Goal: Obtain resource: Download file/media

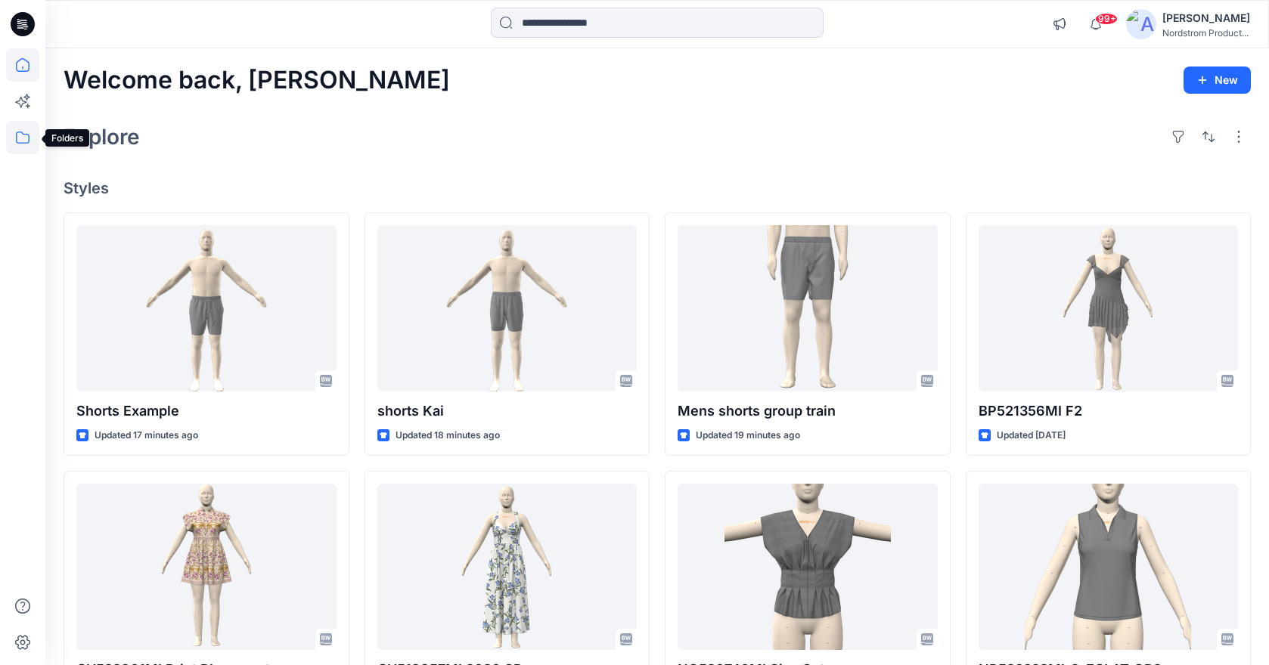
click at [29, 138] on icon at bounding box center [23, 138] width 14 height 12
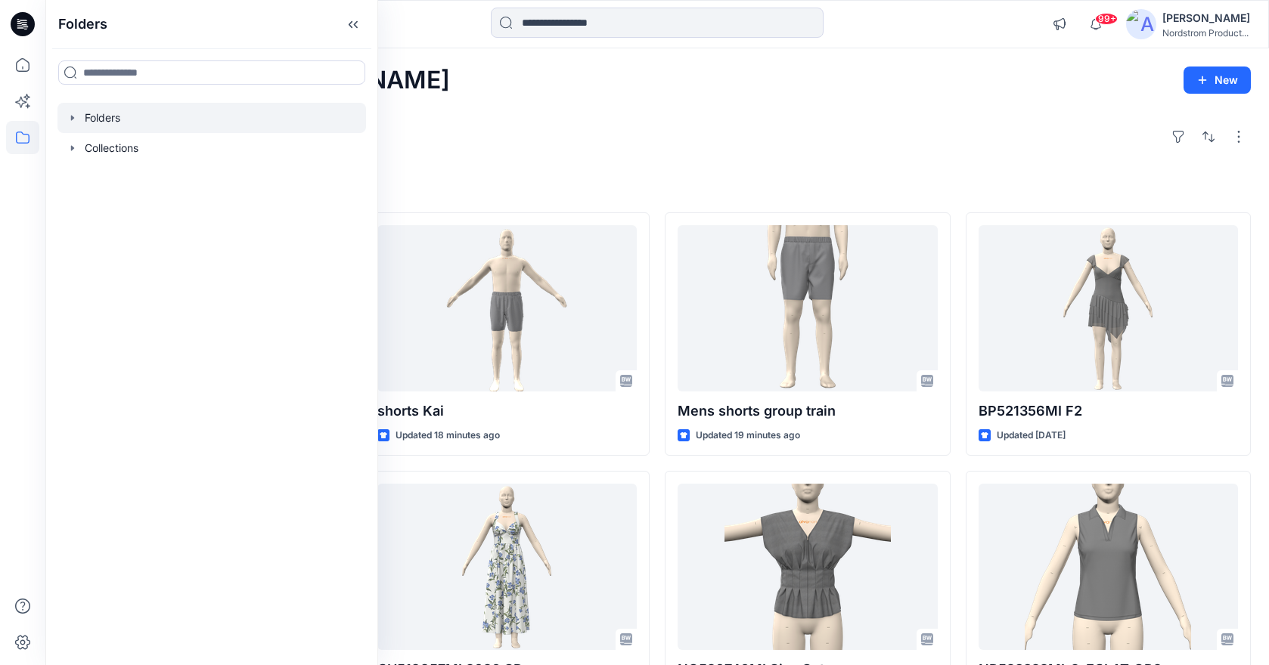
click at [112, 126] on div at bounding box center [211, 118] width 309 height 30
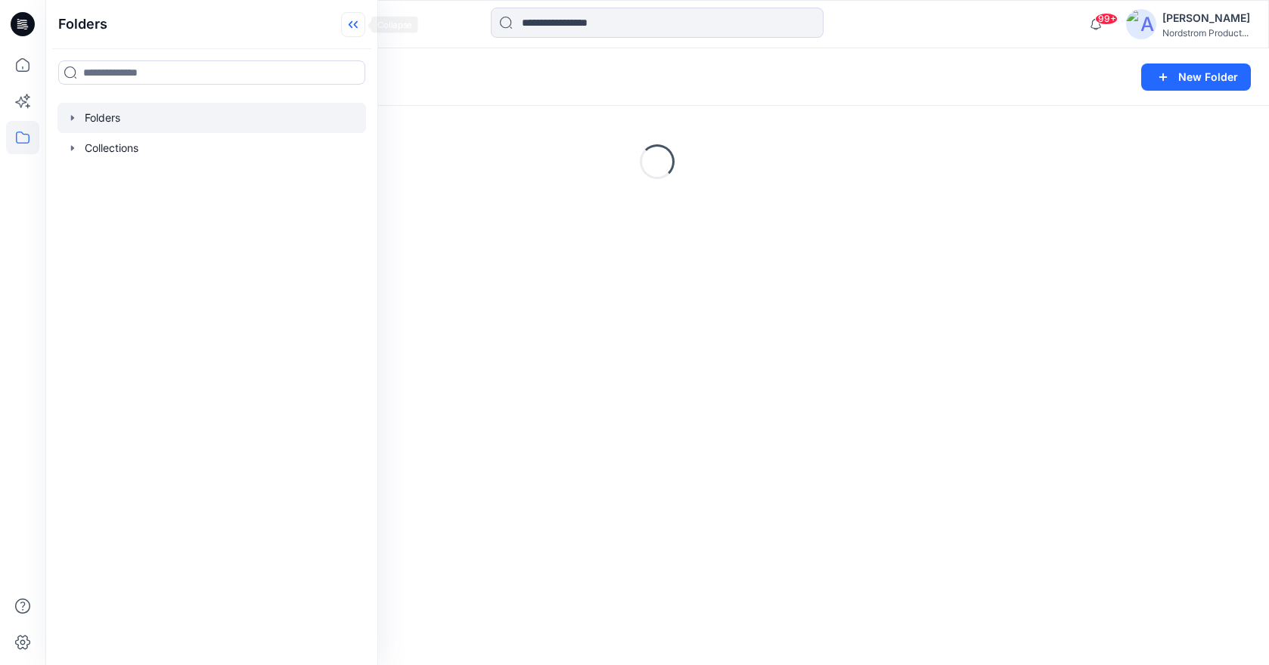
click at [352, 23] on icon at bounding box center [353, 24] width 24 height 25
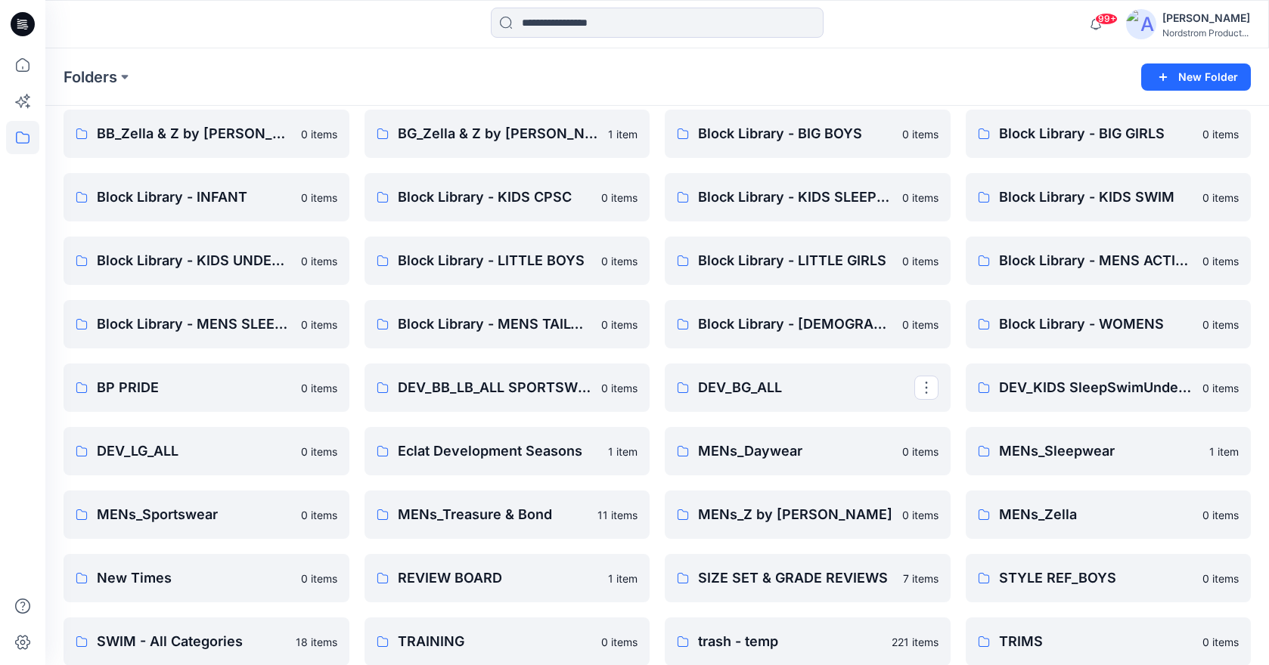
scroll to position [266, 0]
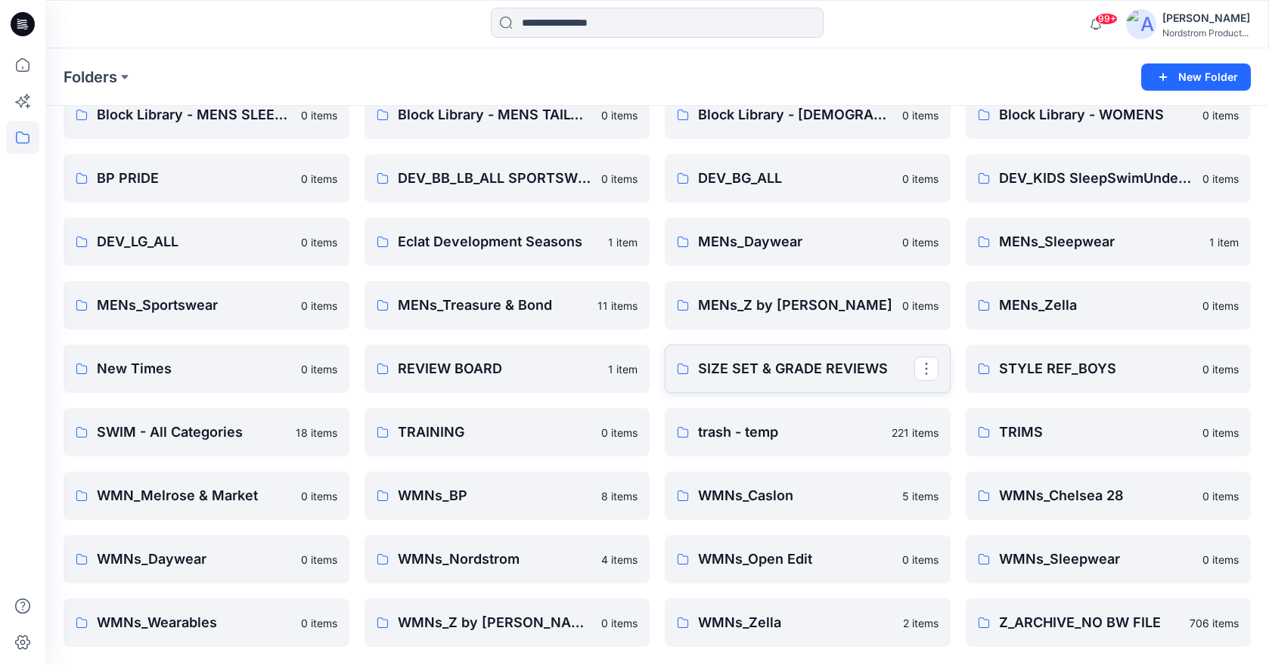
click at [754, 357] on link "SIZE SET & GRADE REVIEWS" at bounding box center [808, 369] width 286 height 48
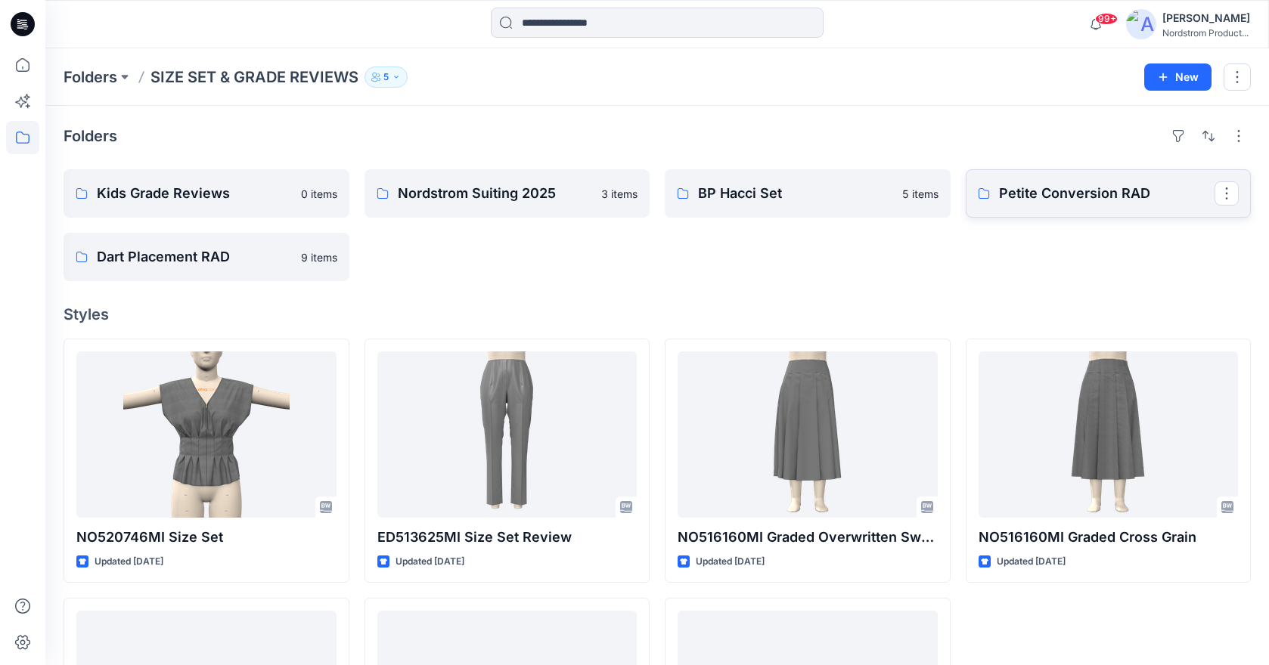
click at [1082, 206] on link "Petite Conversion RAD" at bounding box center [1109, 193] width 286 height 48
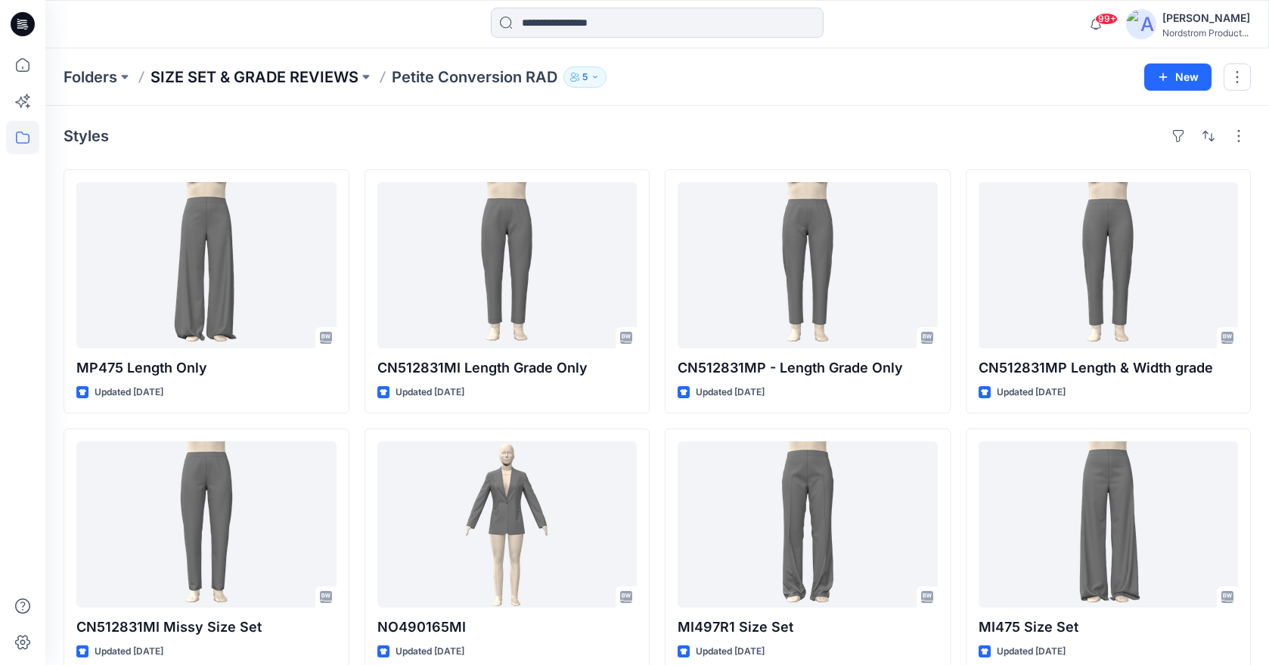
click at [298, 73] on p "SIZE SET & GRADE REVIEWS" at bounding box center [254, 77] width 208 height 21
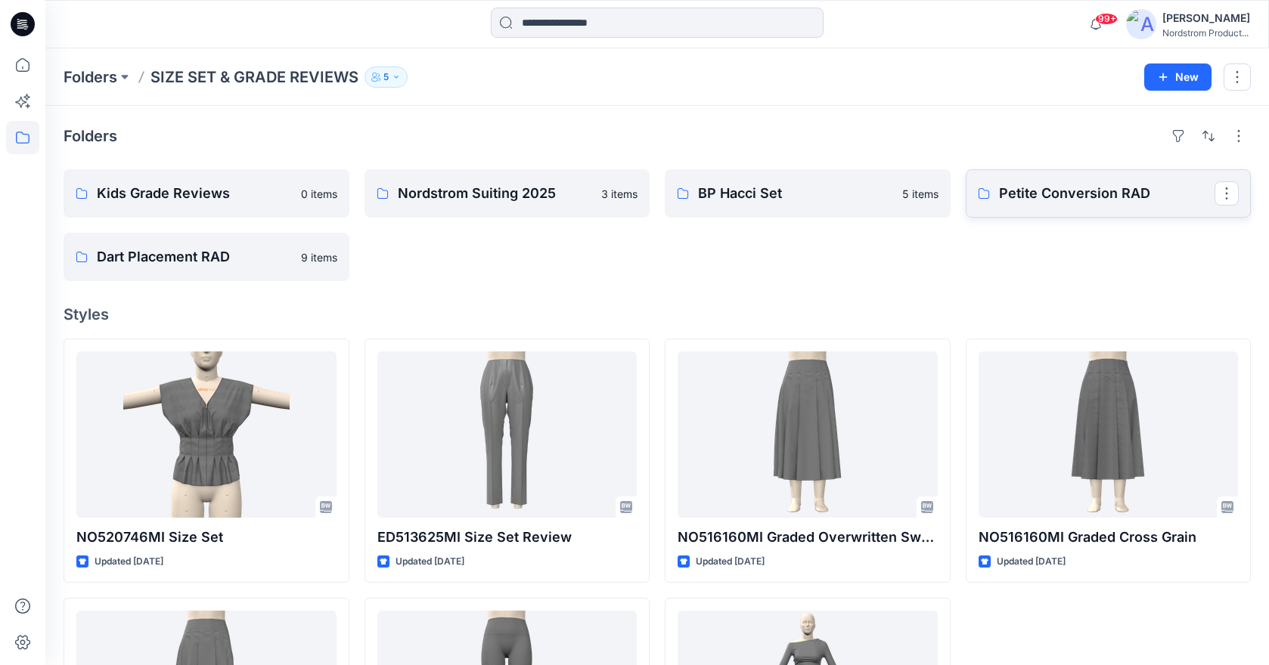
click at [1072, 181] on link "Petite Conversion RAD" at bounding box center [1109, 193] width 286 height 48
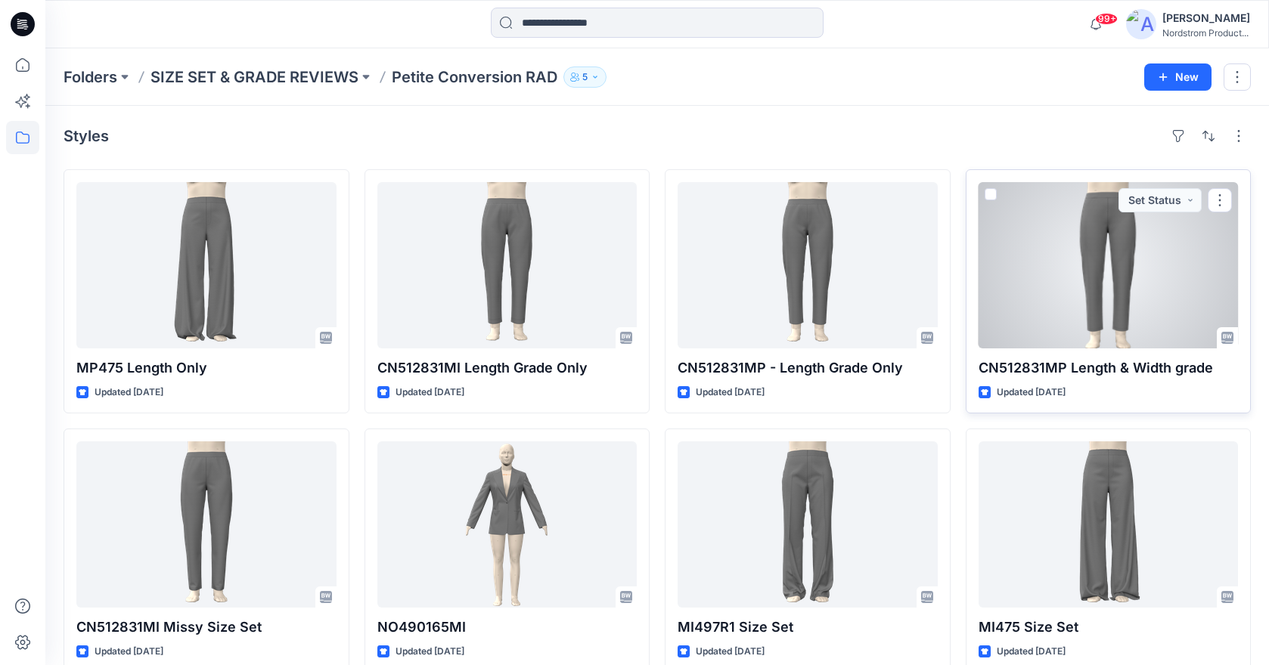
click at [1017, 361] on p "CN512831MP Length & Width grade" at bounding box center [1108, 368] width 260 height 21
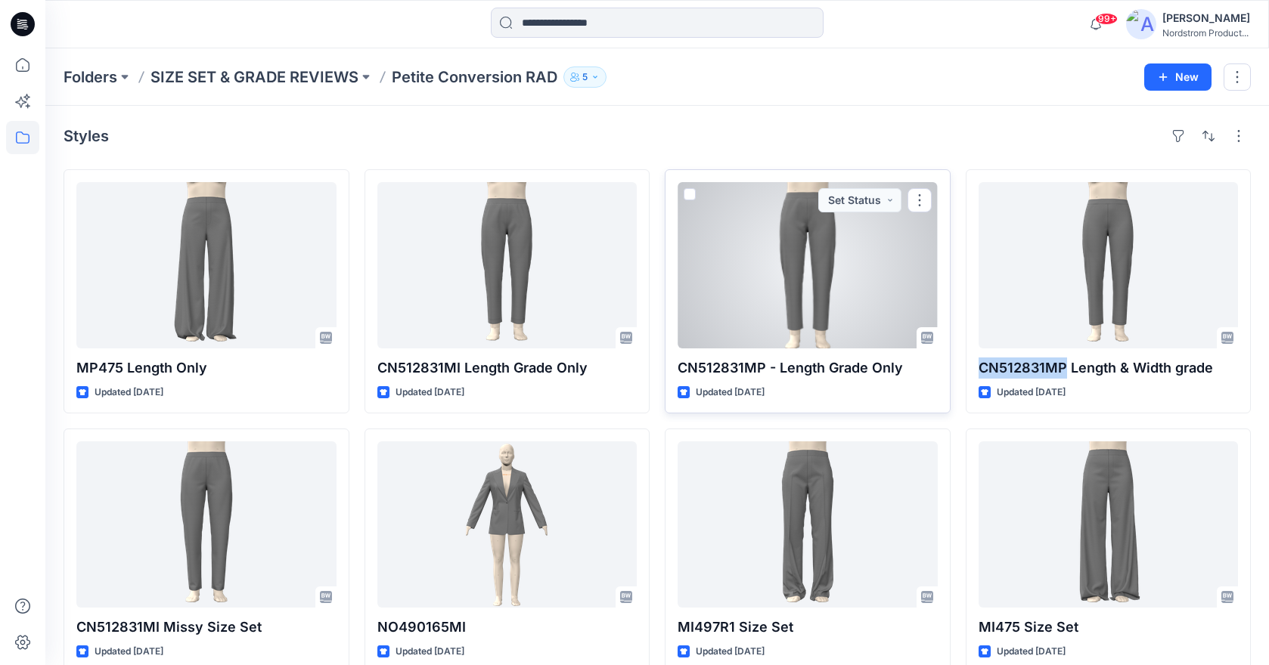
copy p "CN512831MP"
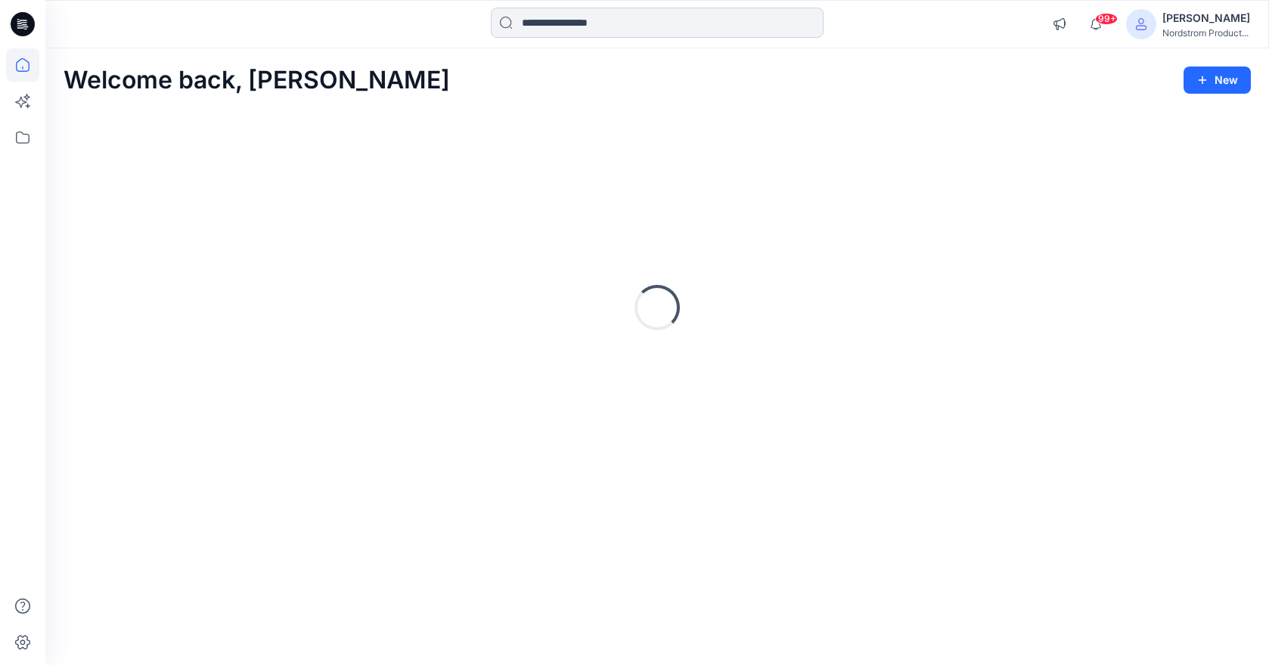
click at [671, 27] on input at bounding box center [657, 23] width 333 height 30
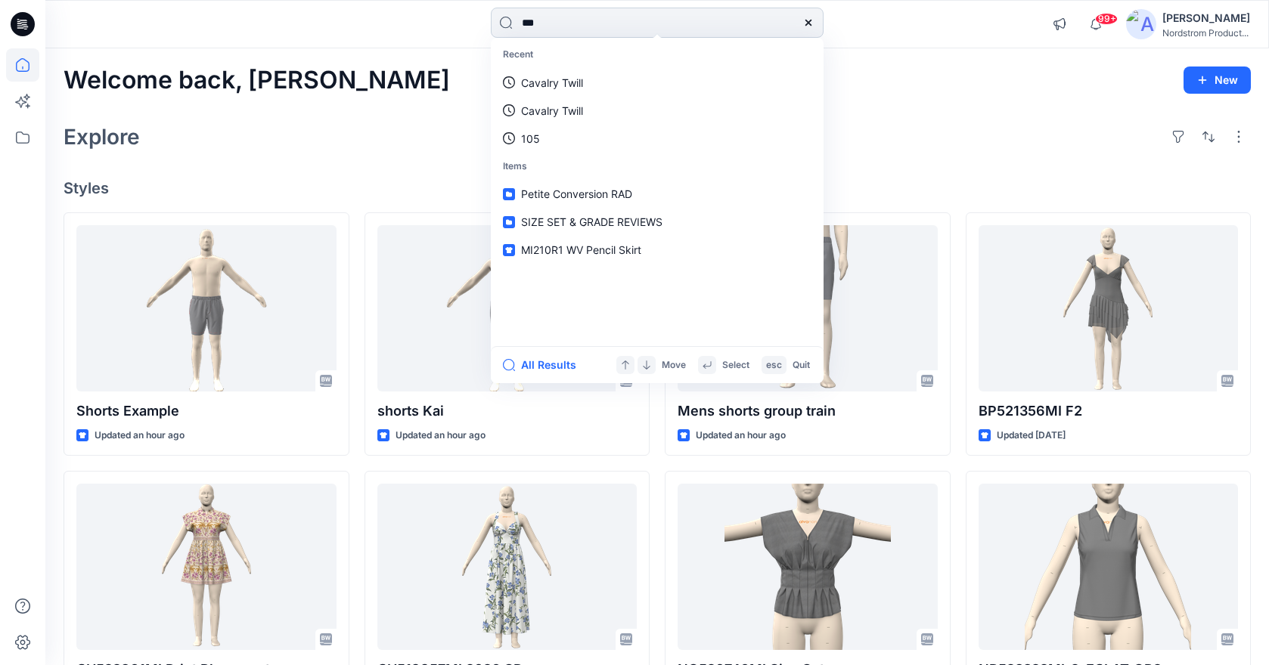
type input "****"
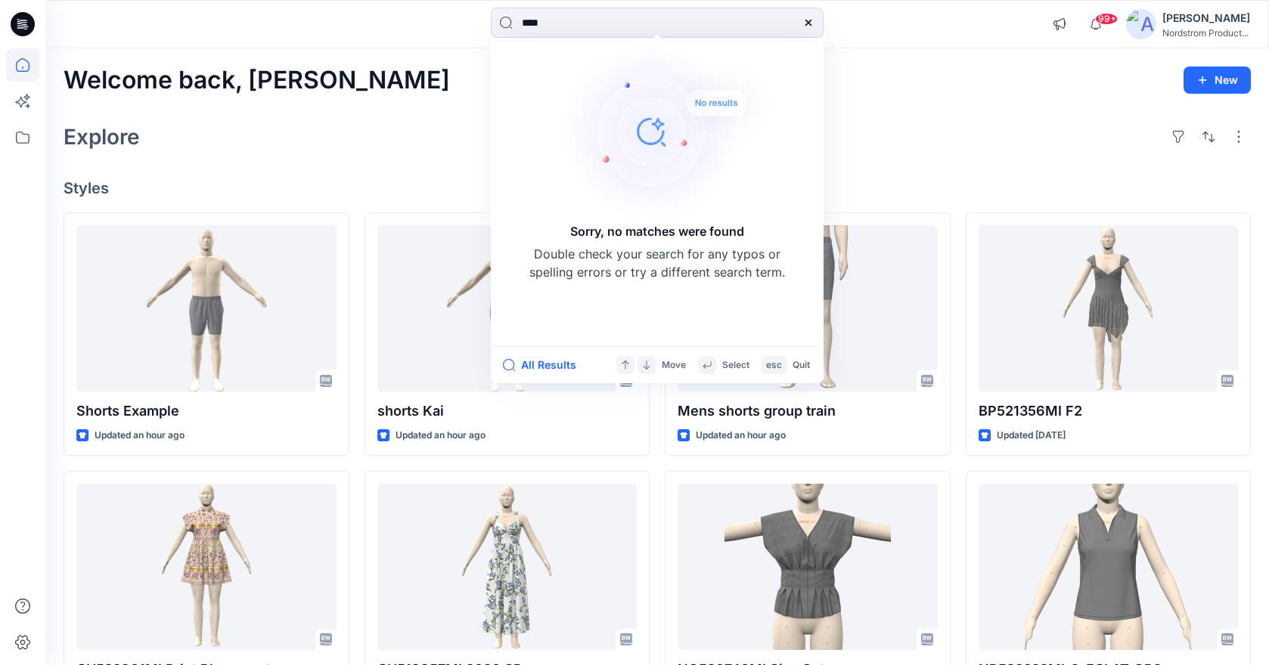
click at [445, 11] on div "**** Sorry, no matches were found Double check your search for any typos or spe…" at bounding box center [657, 24] width 612 height 33
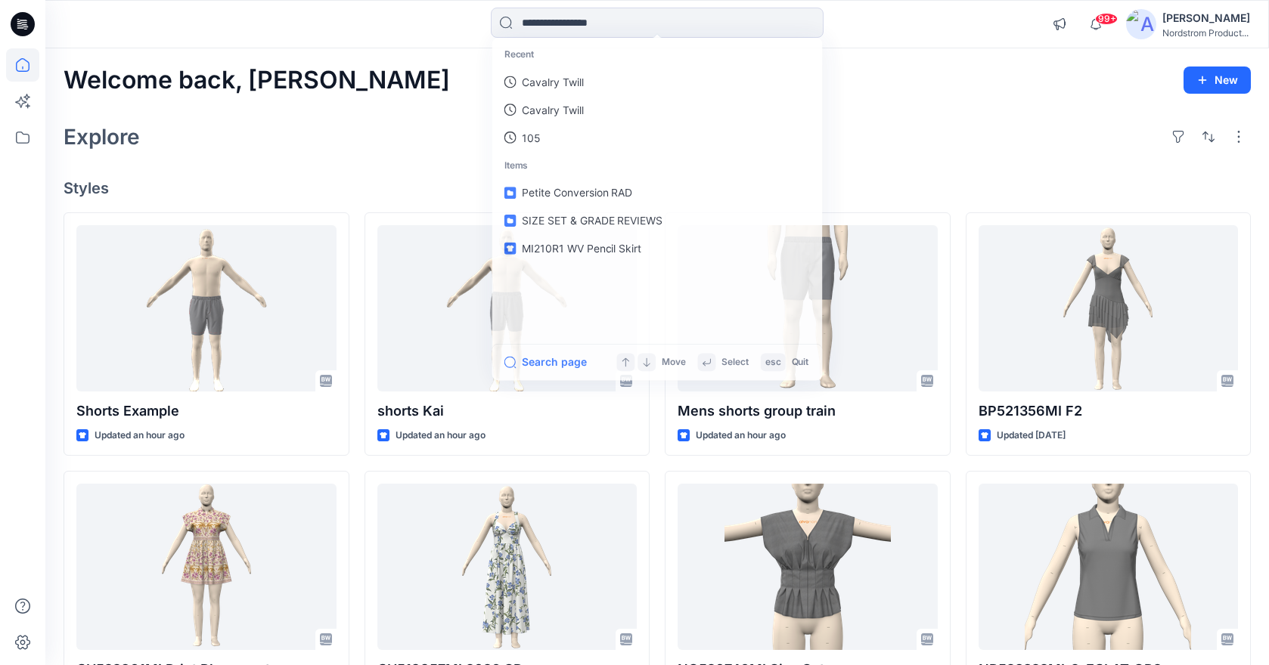
click at [326, 124] on div "Explore" at bounding box center [657, 137] width 1187 height 36
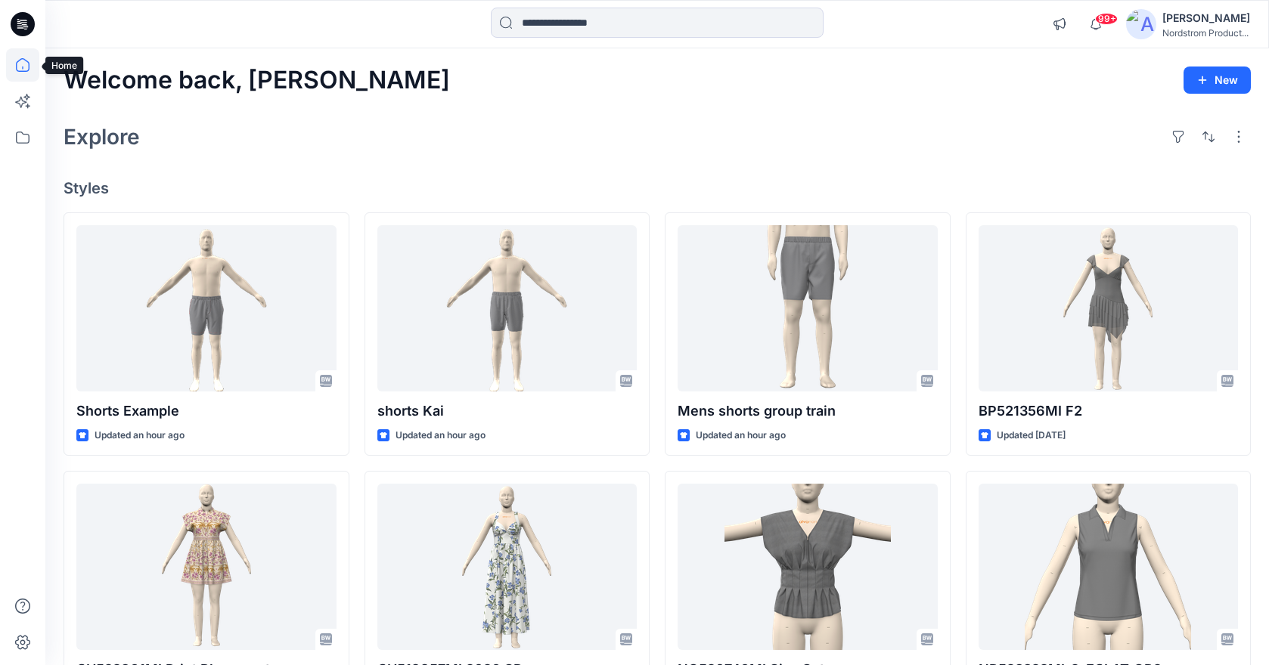
click at [14, 53] on icon at bounding box center [22, 64] width 33 height 33
click at [23, 31] on icon at bounding box center [23, 24] width 24 height 24
click at [23, 72] on icon at bounding box center [22, 64] width 33 height 33
click at [30, 141] on icon at bounding box center [22, 137] width 33 height 33
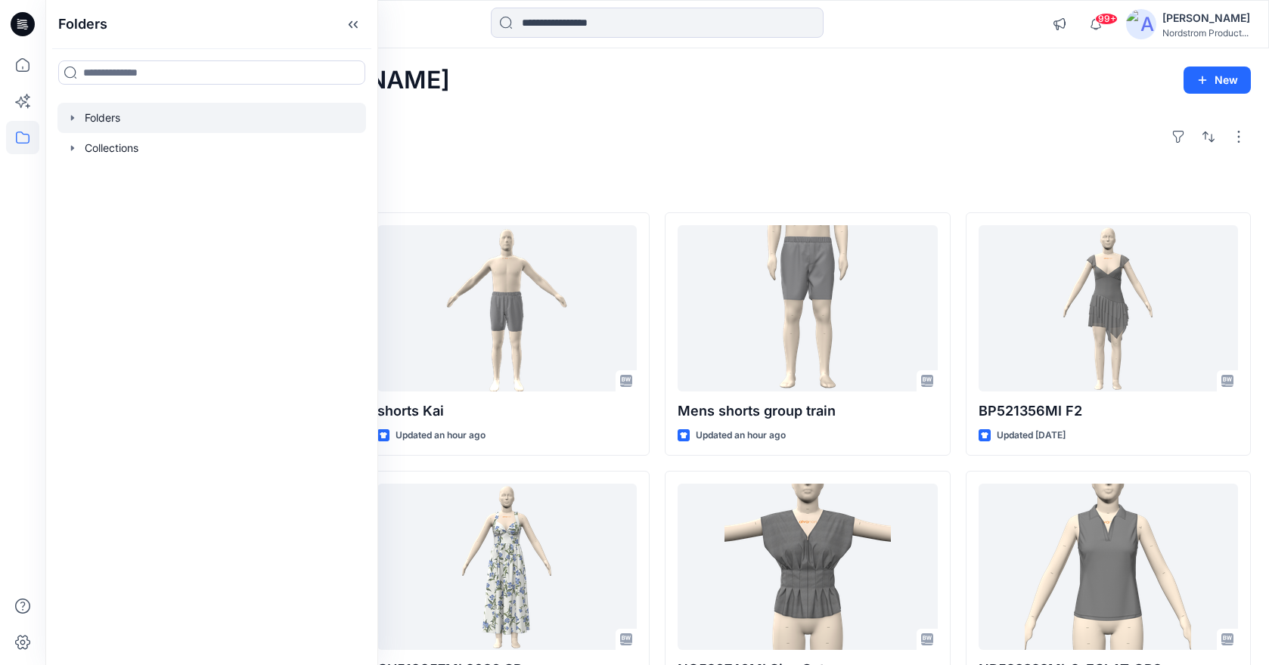
click at [104, 117] on div at bounding box center [211, 118] width 309 height 30
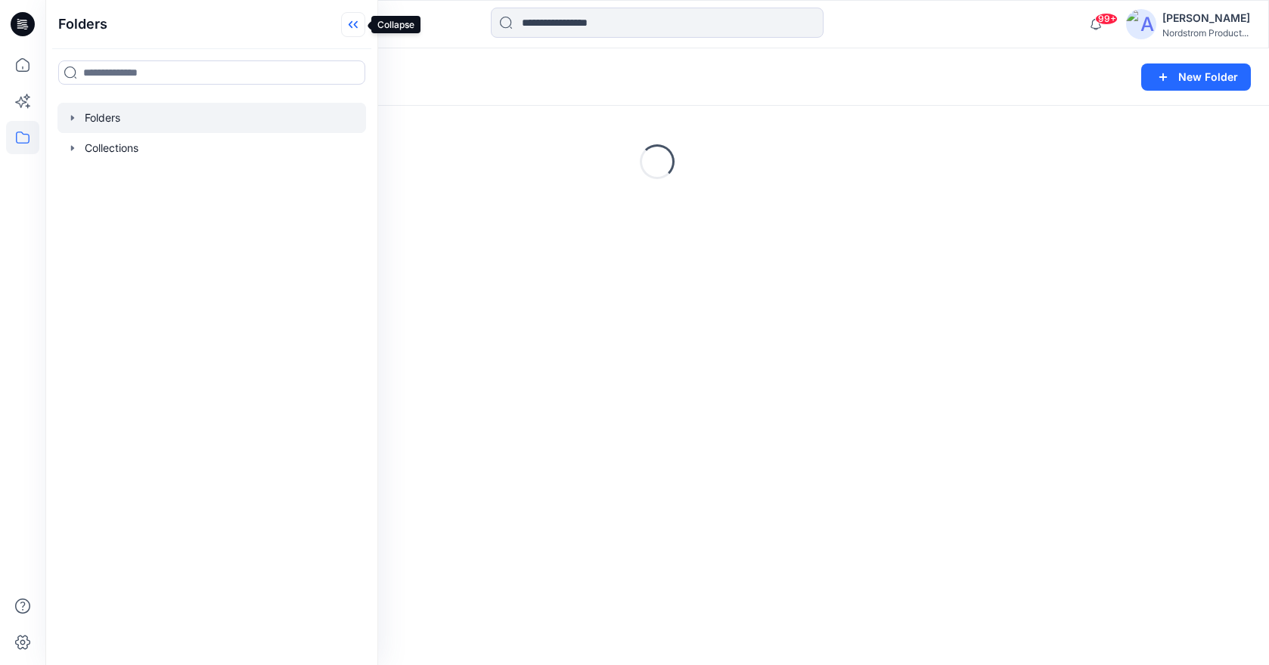
click at [358, 21] on icon at bounding box center [353, 24] width 24 height 25
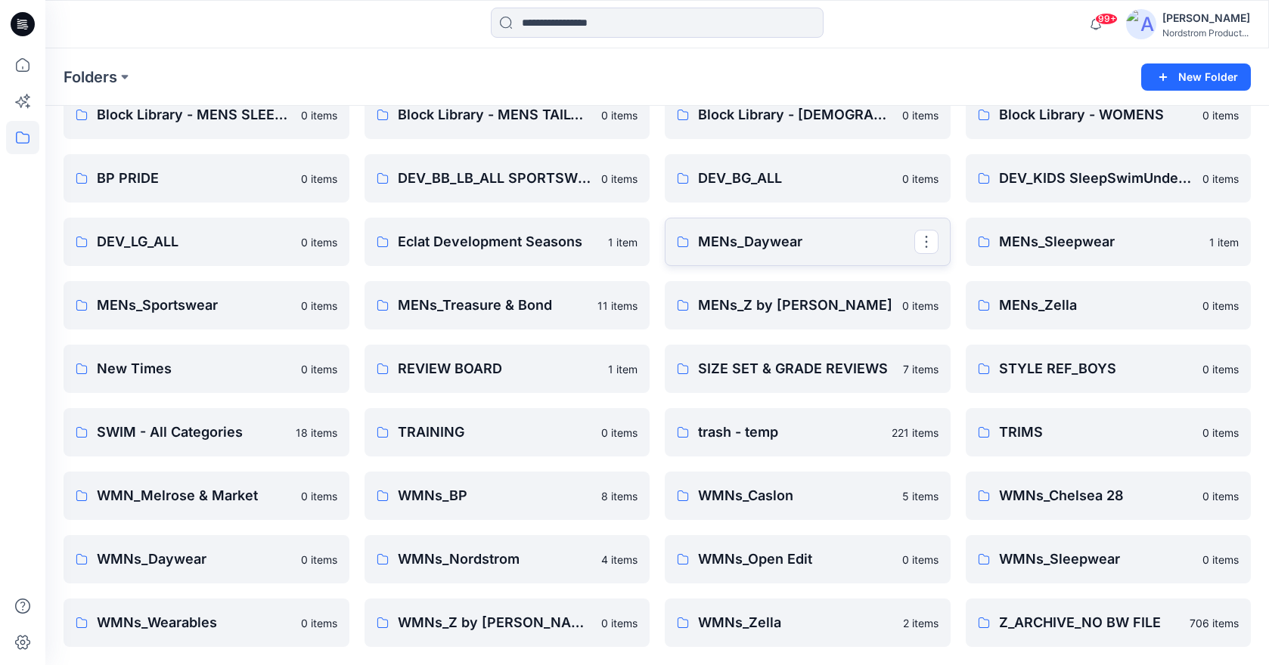
scroll to position [197, 0]
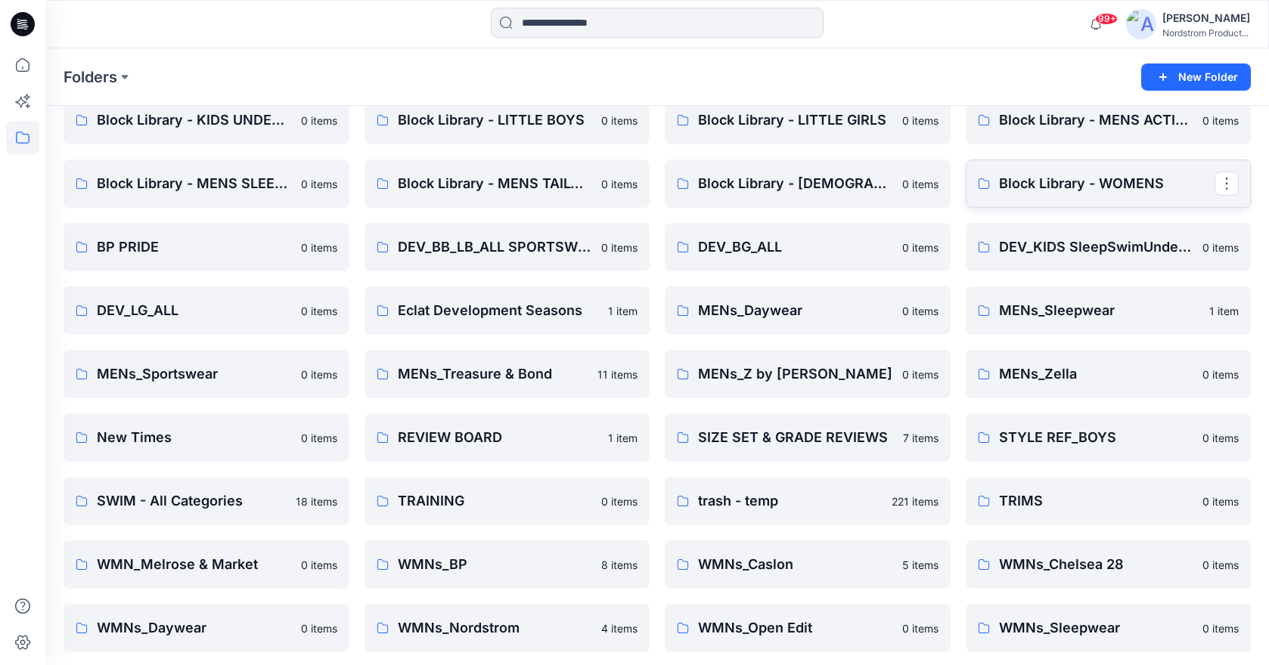
click at [1151, 197] on link "Block Library - WOMENS" at bounding box center [1109, 184] width 286 height 48
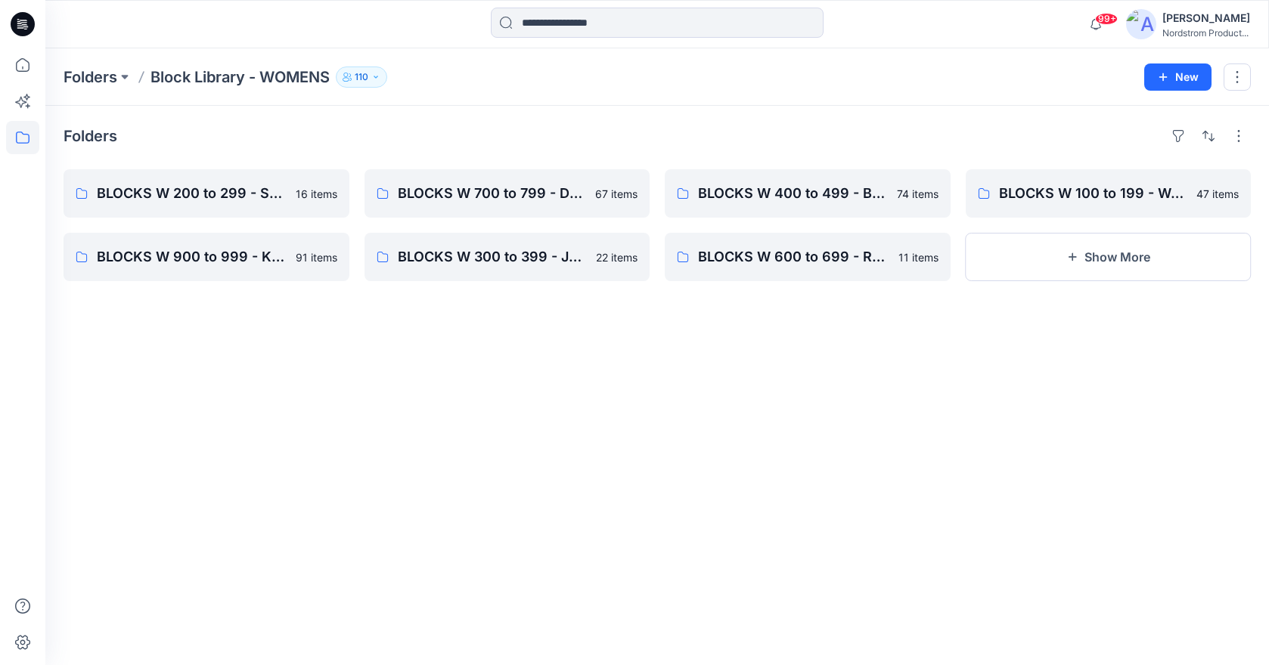
click at [22, 28] on icon at bounding box center [20, 27] width 7 height 1
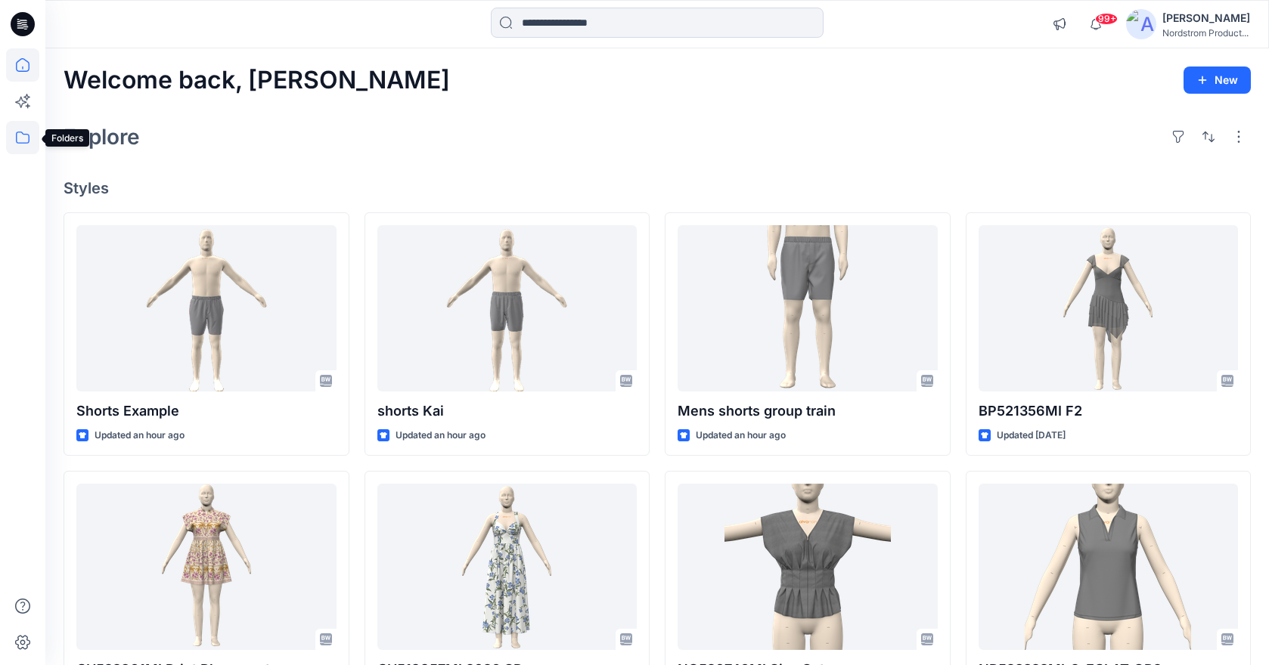
click at [29, 132] on icon at bounding box center [22, 137] width 33 height 33
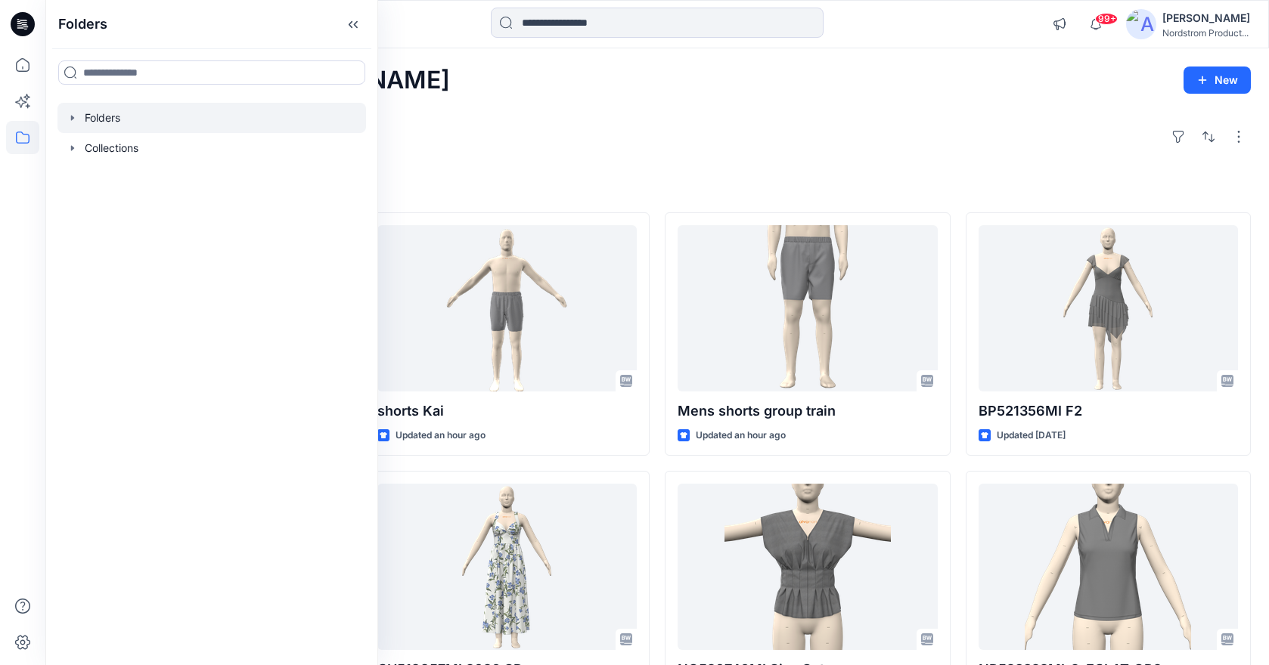
click at [99, 113] on div at bounding box center [211, 118] width 309 height 30
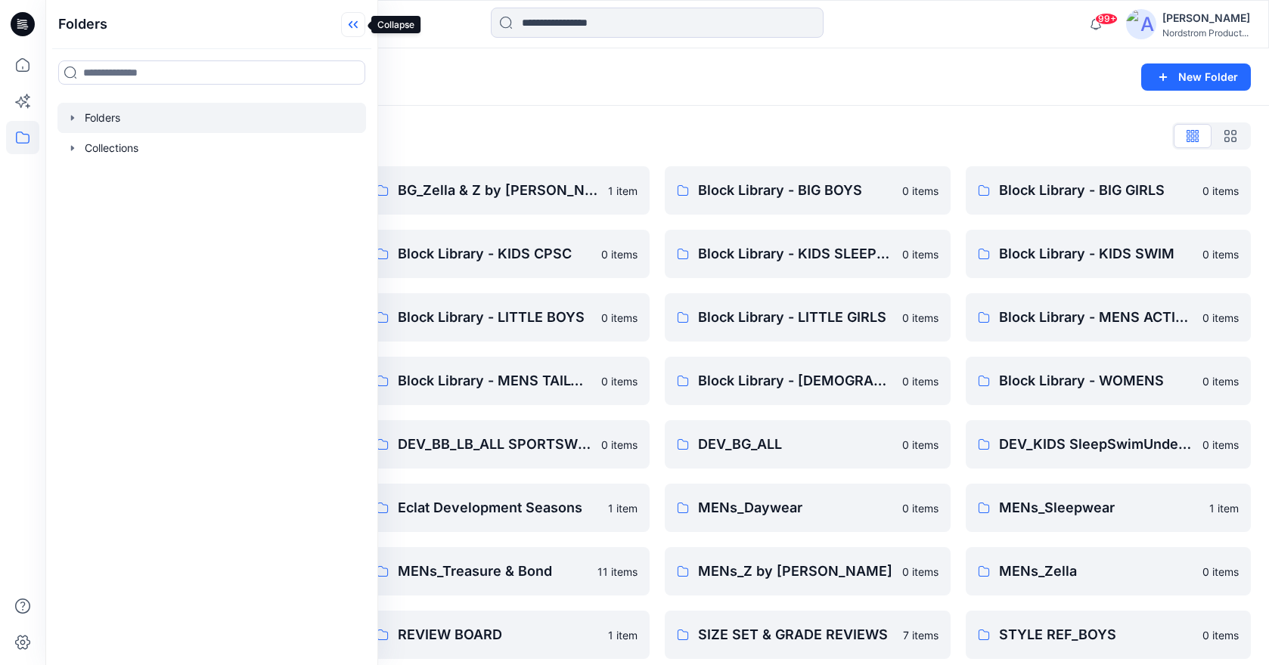
click at [347, 21] on icon at bounding box center [353, 24] width 24 height 25
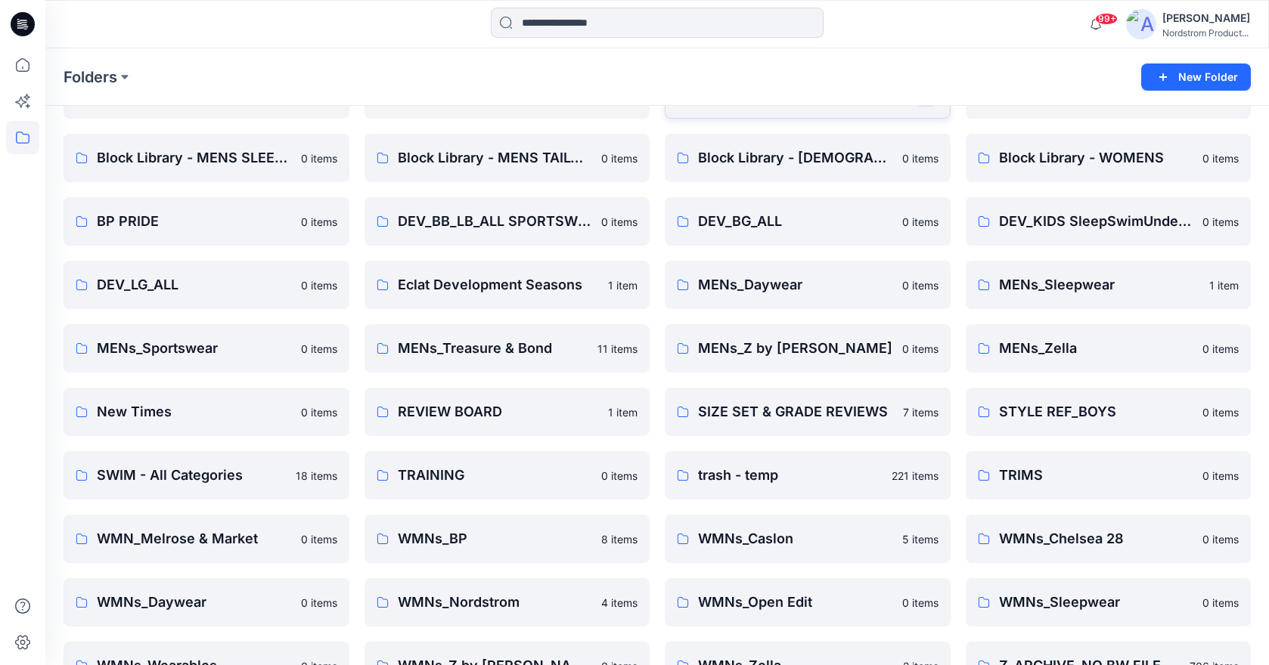
scroll to position [266, 0]
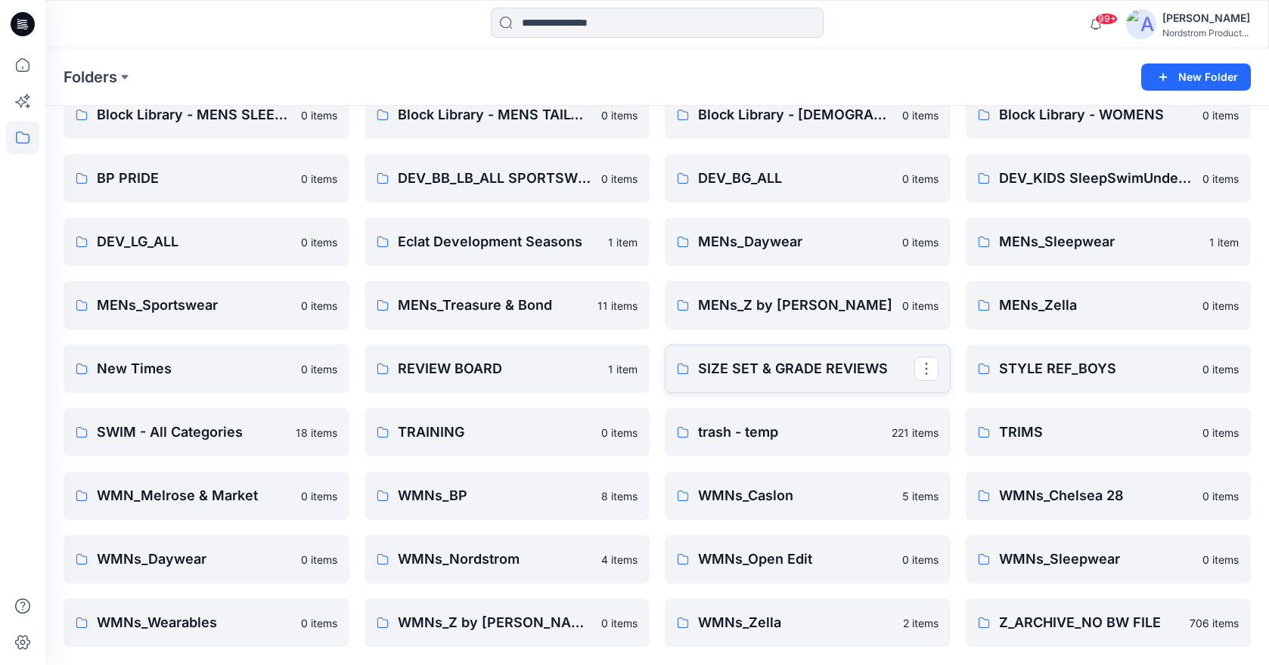
click at [771, 357] on link "SIZE SET & GRADE REVIEWS" at bounding box center [808, 369] width 286 height 48
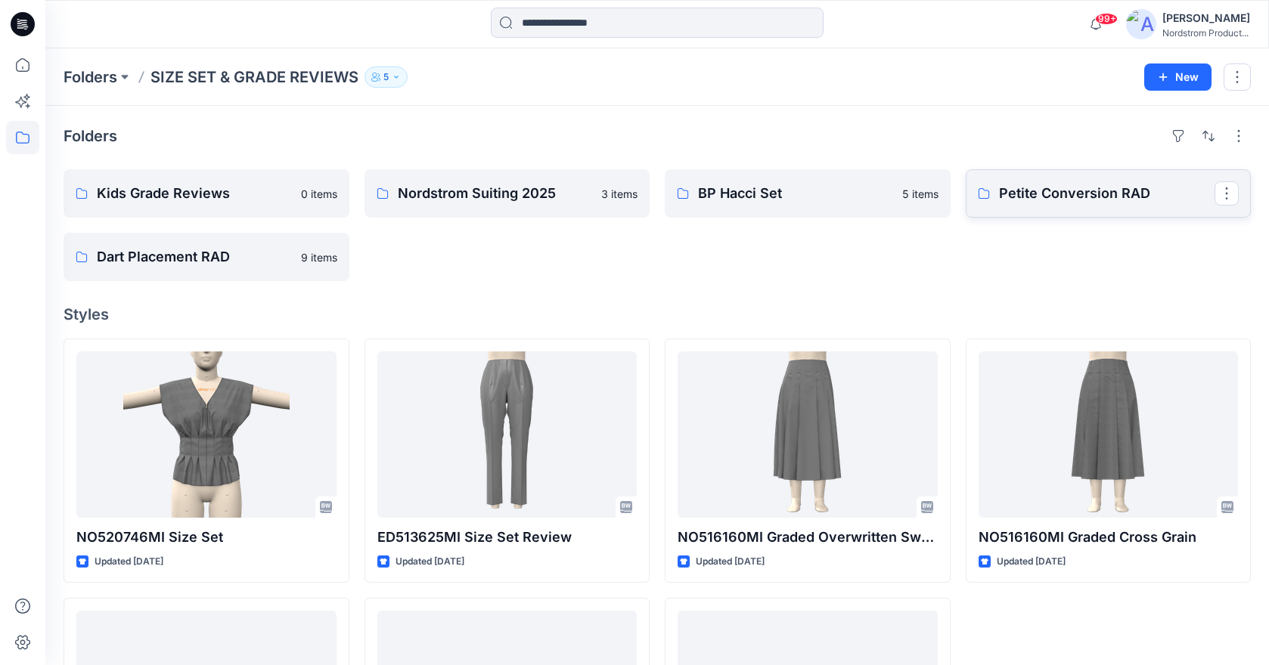
click at [1026, 198] on p "Petite Conversion RAD" at bounding box center [1107, 193] width 216 height 21
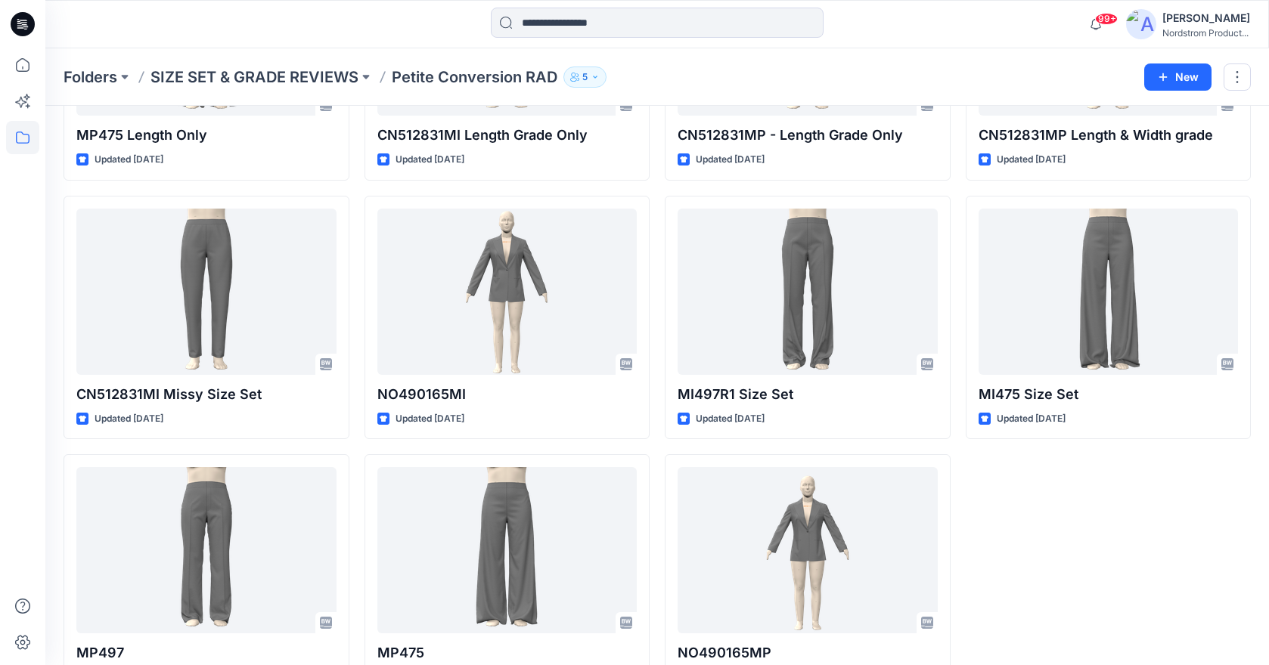
scroll to position [237, 0]
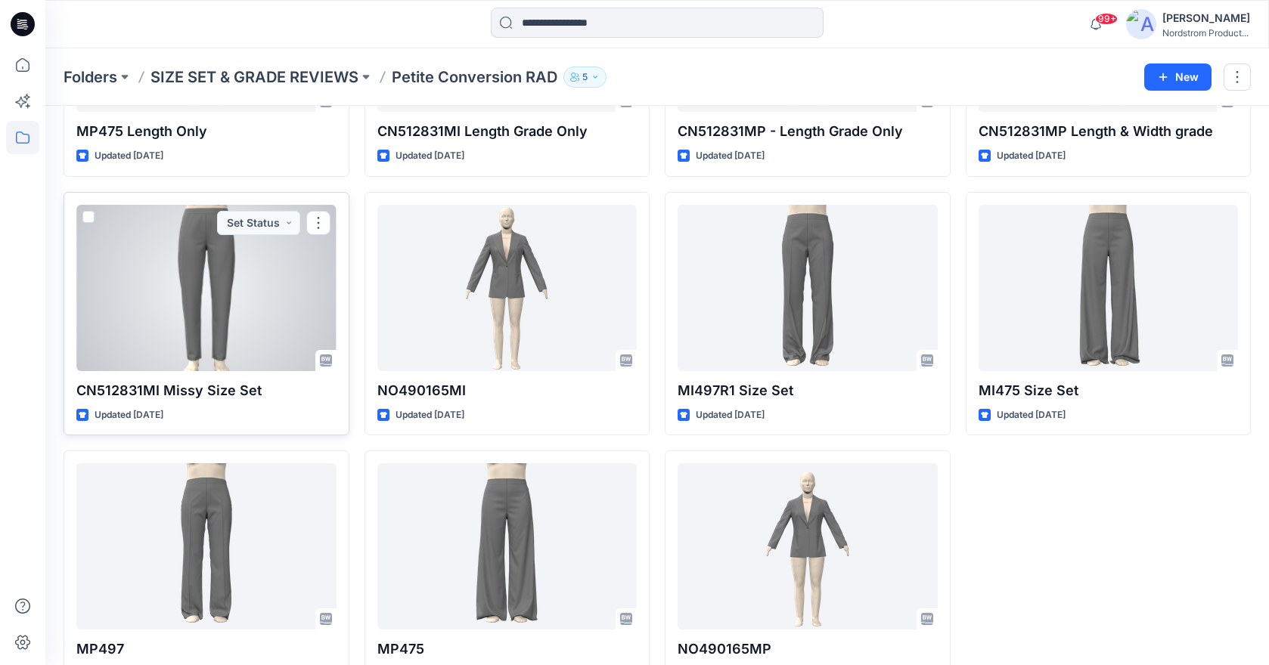
click at [228, 322] on div at bounding box center [206, 288] width 260 height 166
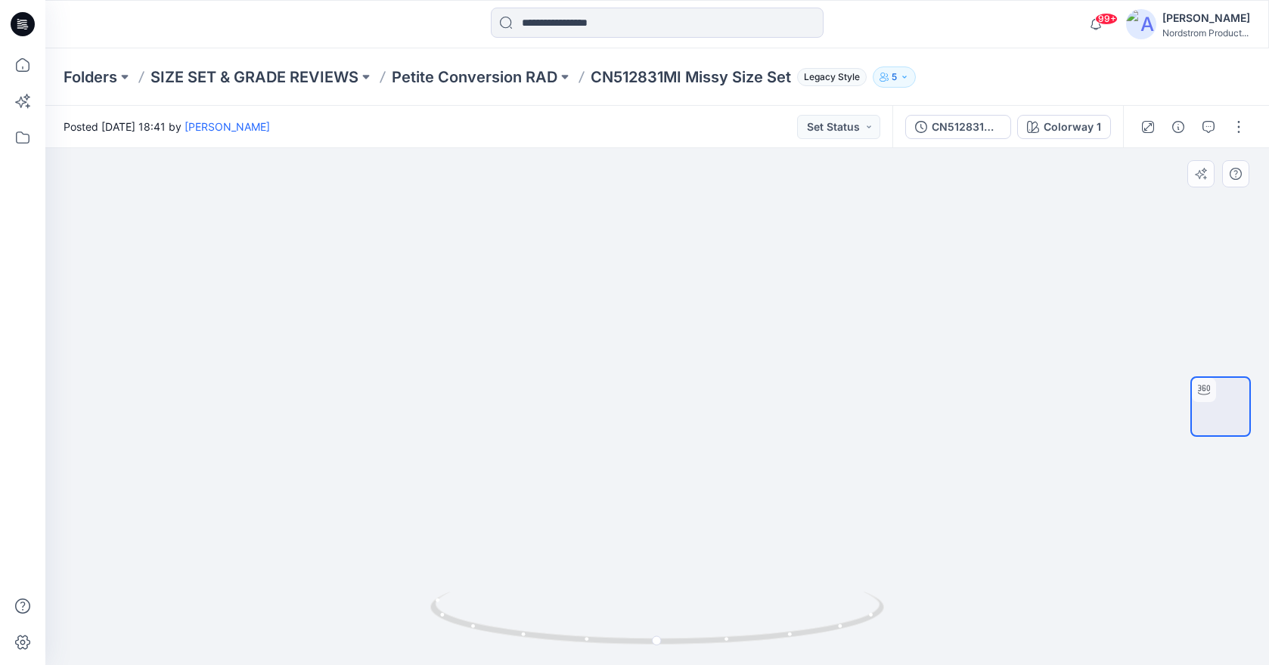
drag, startPoint x: 704, startPoint y: 273, endPoint x: 556, endPoint y: 268, distance: 148.3
click at [556, 268] on img at bounding box center [657, 413] width 492 height 504
drag, startPoint x: 678, startPoint y: 268, endPoint x: 609, endPoint y: 269, distance: 68.8
click at [609, 269] on img at bounding box center [657, 413] width 492 height 504
click at [609, 77] on p "CN512831MI Missy Size Set" at bounding box center [691, 77] width 200 height 21
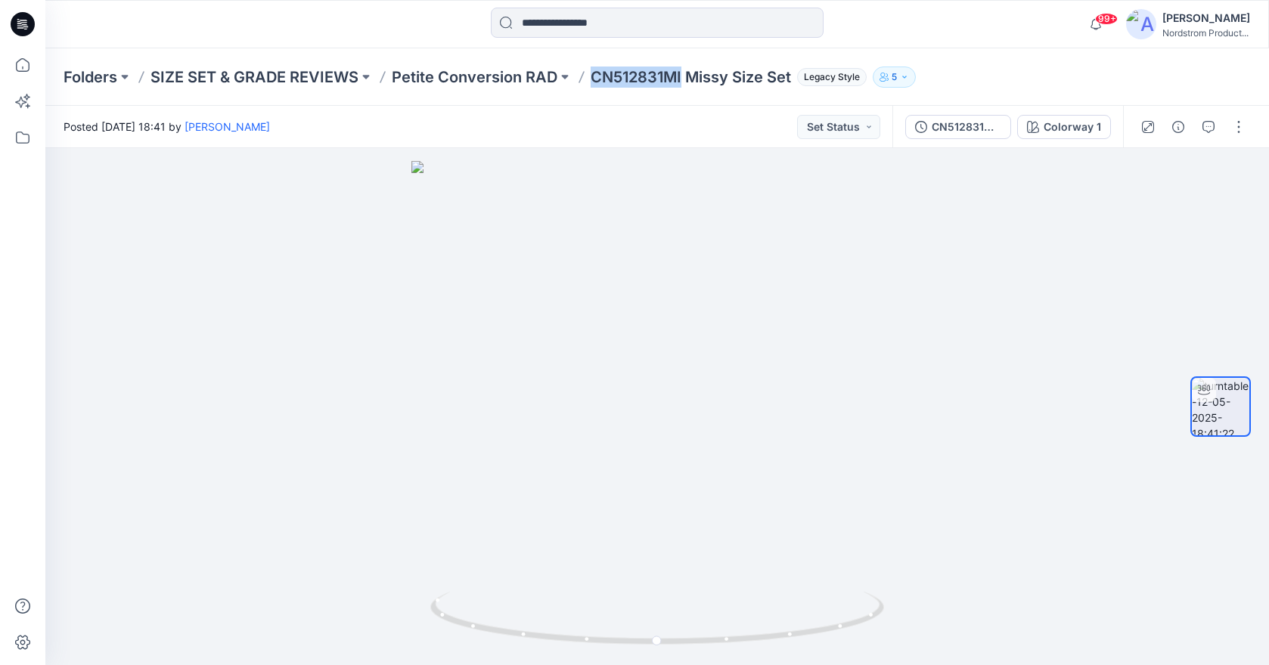
click at [609, 77] on p "CN512831MI Missy Size Set" at bounding box center [691, 77] width 200 height 21
copy p "CN512831MI"
drag, startPoint x: 714, startPoint y: 355, endPoint x: 761, endPoint y: 341, distance: 49.8
click at [761, 341] on div at bounding box center [656, 406] width 1223 height 517
click at [975, 115] on button "CN512831MI Missy Size Set" at bounding box center [958, 127] width 106 height 24
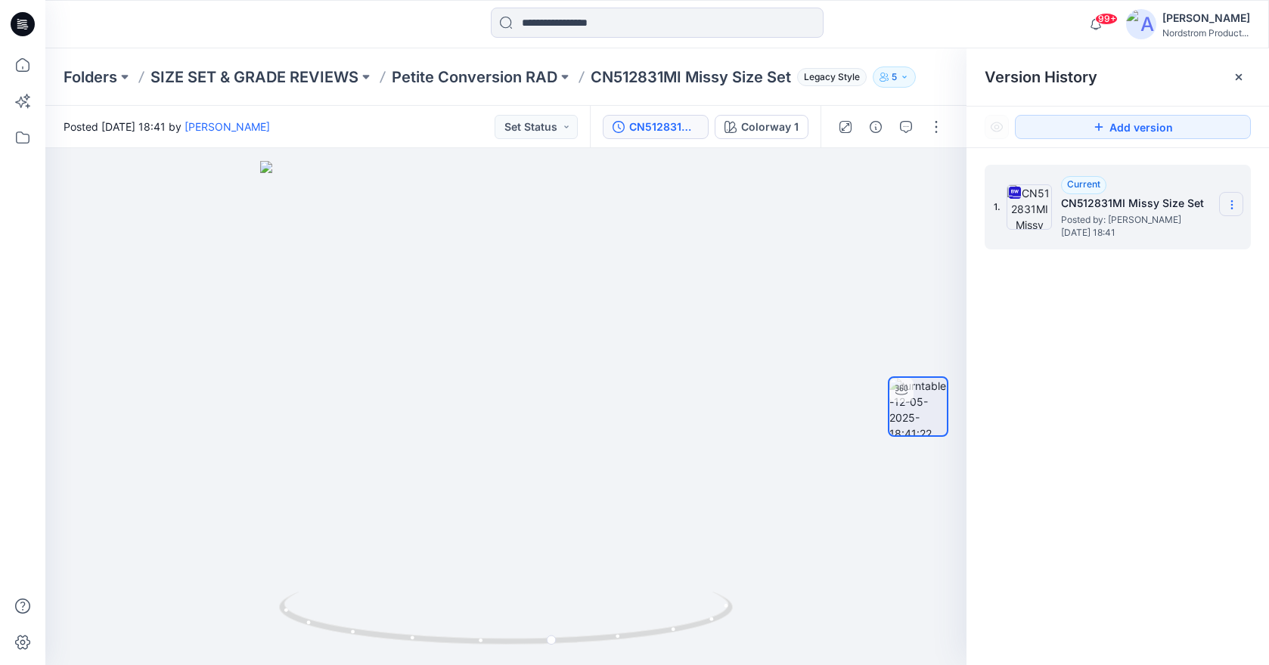
click at [1234, 215] on section at bounding box center [1231, 204] width 24 height 24
click at [1159, 241] on span "Download Source BW File" at bounding box center [1155, 234] width 126 height 18
click at [464, 79] on p "Petite Conversion RAD" at bounding box center [475, 77] width 166 height 21
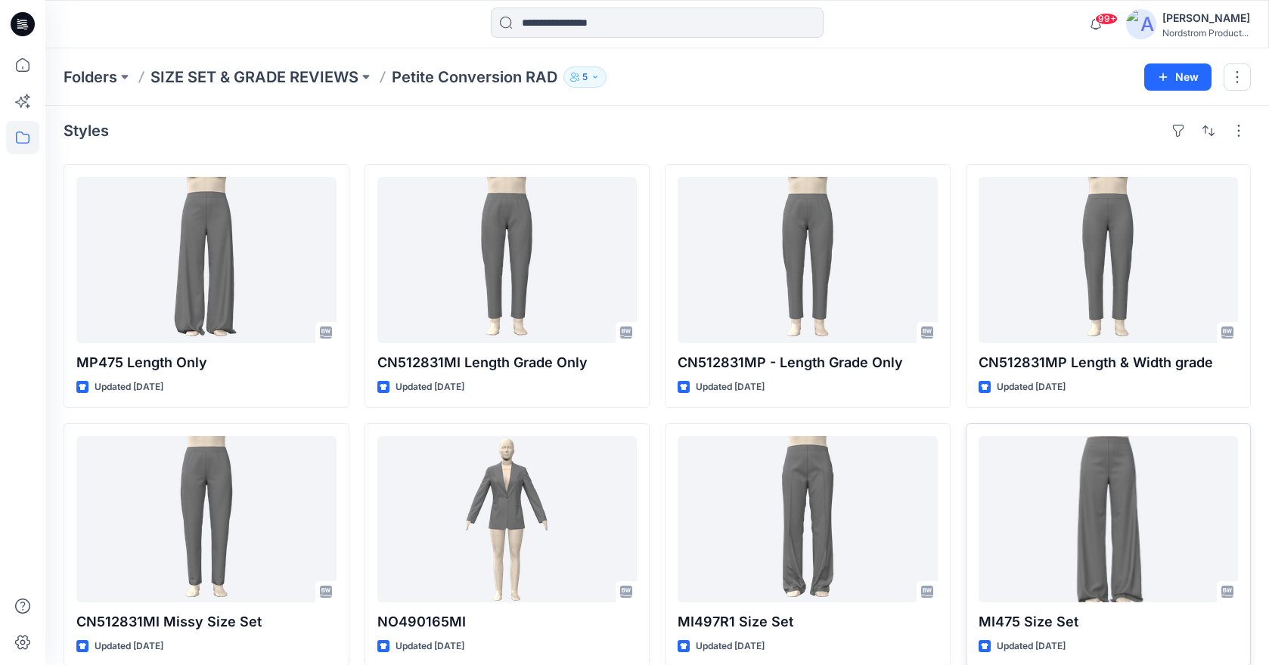
scroll to position [5, 0]
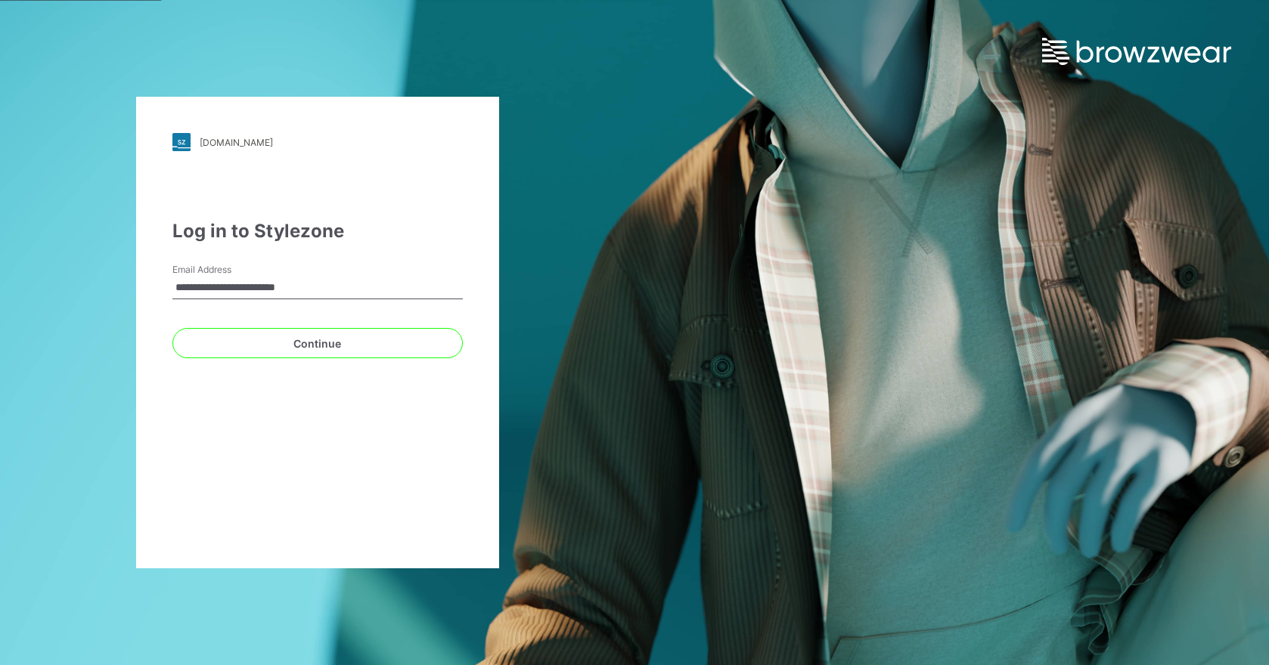
click at [259, 360] on div "**********" at bounding box center [317, 333] width 363 height 472
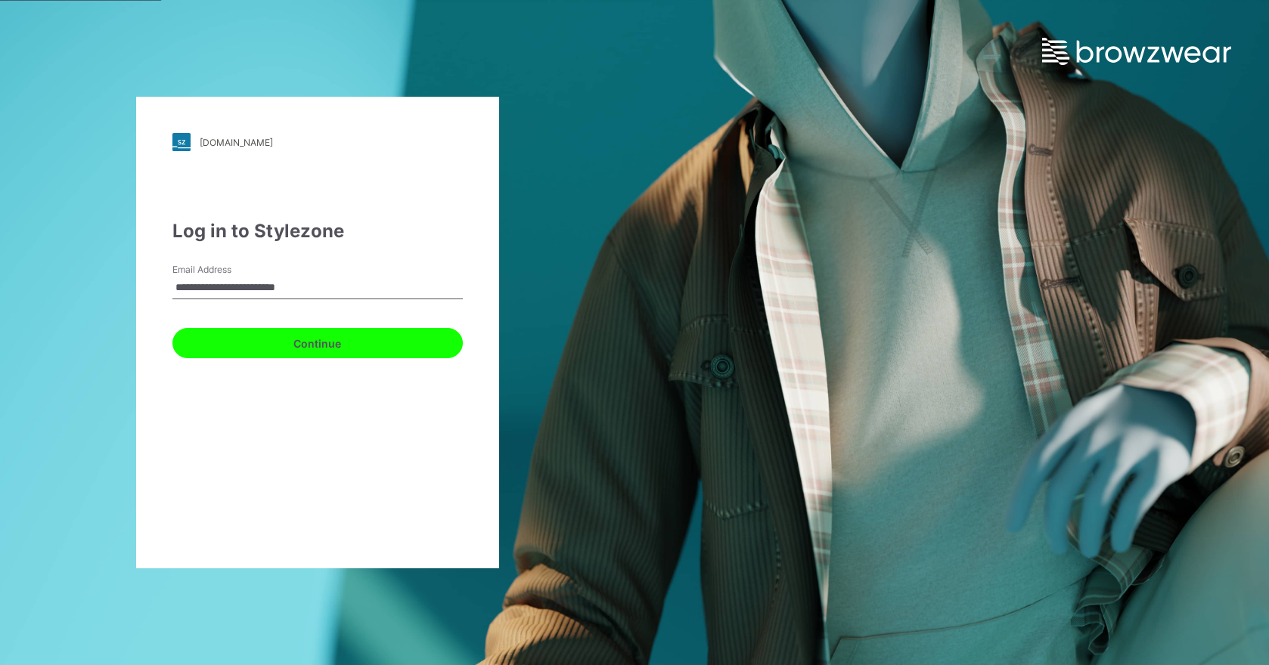
click at [264, 346] on button "Continue" at bounding box center [317, 343] width 290 height 30
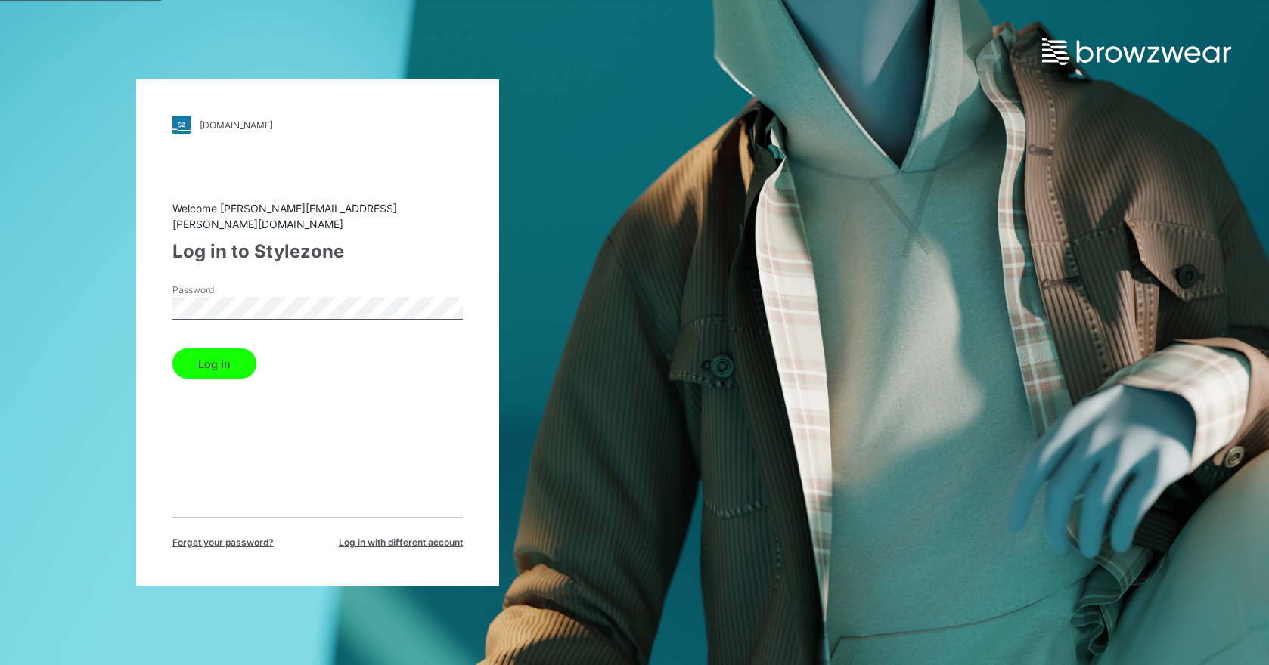
click at [216, 355] on button "Log in" at bounding box center [214, 364] width 84 height 30
